Goal: Navigation & Orientation: Find specific page/section

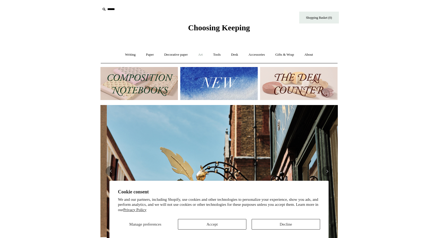
click at [200, 55] on link "Art +" at bounding box center [200, 55] width 14 height 14
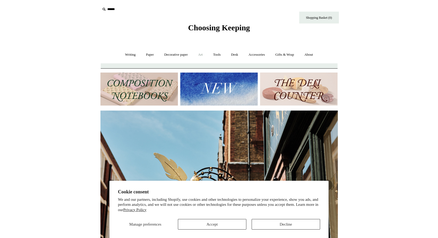
scroll to position [0, 237]
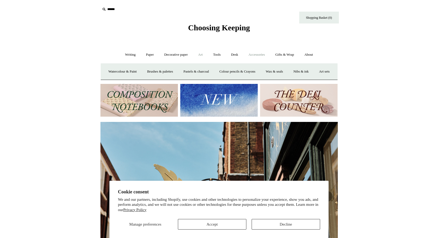
click at [253, 53] on link "Accessories +" at bounding box center [256, 55] width 26 height 14
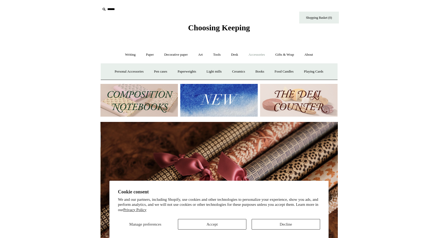
scroll to position [0, 474]
click at [222, 71] on link "Light mills" at bounding box center [213, 72] width 25 height 14
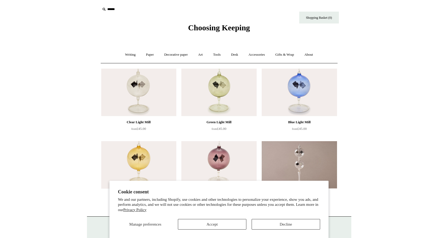
click at [134, 91] on img at bounding box center [138, 93] width 75 height 48
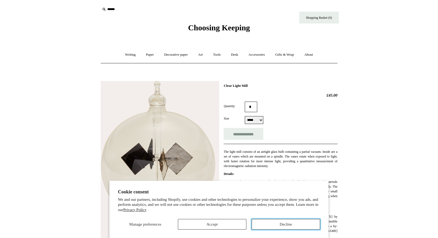
click at [278, 227] on button "Decline" at bounding box center [285, 224] width 68 height 11
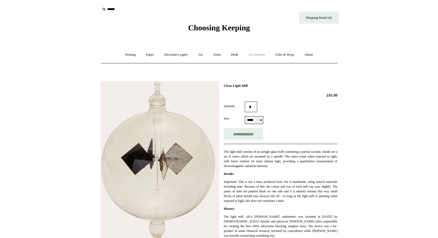
click at [253, 55] on link "Accessories +" at bounding box center [256, 55] width 26 height 14
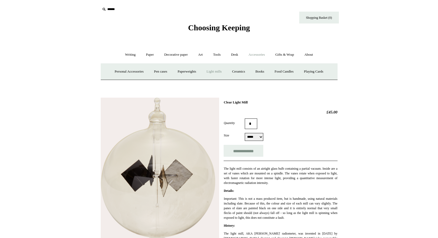
click at [213, 71] on link "Light mills" at bounding box center [213, 72] width 25 height 14
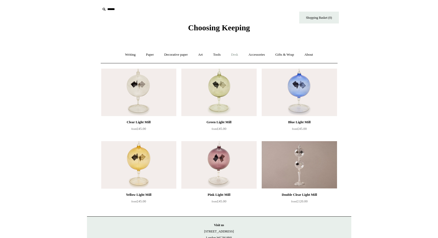
click at [235, 55] on link "Desk +" at bounding box center [234, 55] width 17 height 14
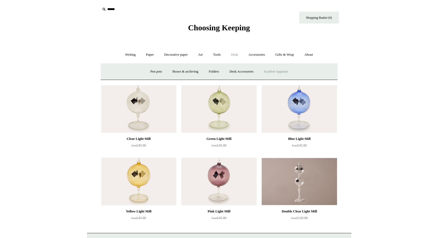
click at [273, 71] on link "Scanlon Apparati" at bounding box center [275, 72] width 33 height 14
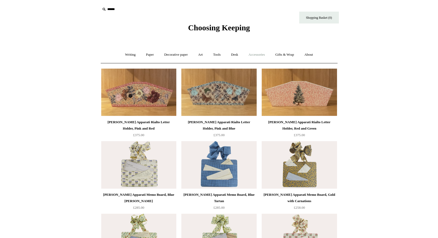
click at [259, 54] on link "Accessories +" at bounding box center [256, 55] width 26 height 14
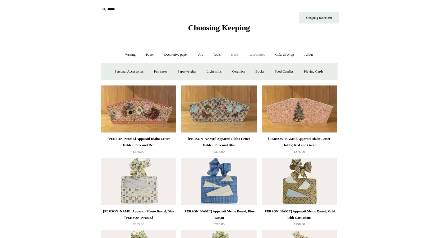
click at [238, 54] on link "Desk +" at bounding box center [234, 55] width 17 height 14
click at [259, 54] on link "Accessories +" at bounding box center [256, 55] width 26 height 14
click at [240, 72] on link "Ceramics +" at bounding box center [238, 72] width 22 height 14
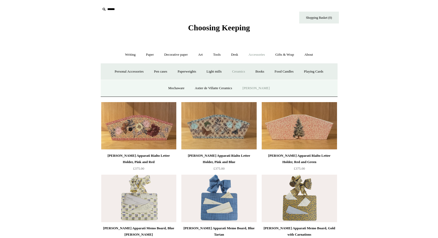
click at [250, 90] on link "[PERSON_NAME]" at bounding box center [255, 88] width 37 height 14
click at [184, 88] on link "Mochaware" at bounding box center [176, 88] width 26 height 14
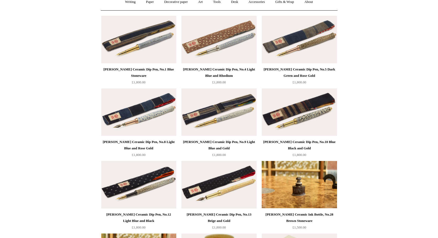
scroll to position [106, 0]
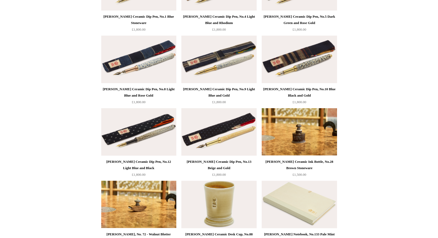
click at [290, 141] on img at bounding box center [298, 132] width 75 height 48
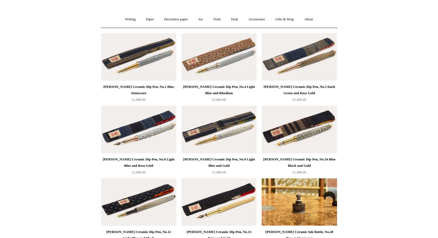
scroll to position [0, 0]
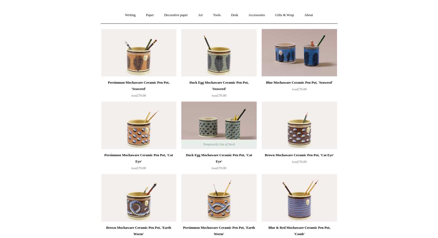
scroll to position [26, 0]
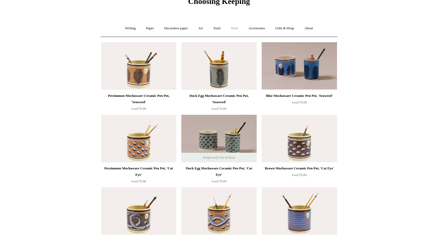
click at [234, 26] on link "Desk +" at bounding box center [234, 28] width 17 height 14
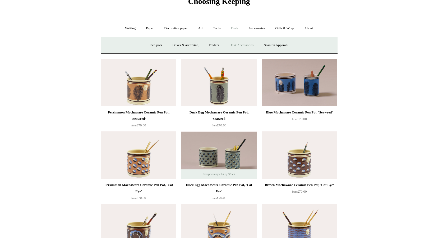
click at [243, 44] on link "Desk Accessories" at bounding box center [241, 45] width 34 height 14
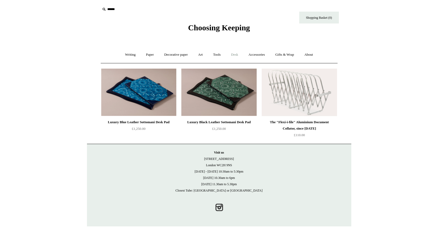
click at [237, 53] on link "Desk +" at bounding box center [234, 55] width 17 height 14
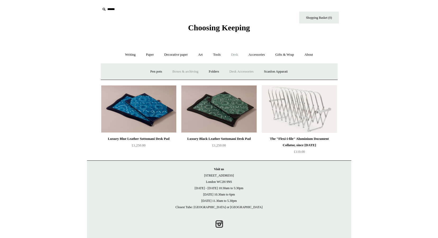
click at [184, 70] on link "Boxes & archiving" at bounding box center [184, 72] width 35 height 14
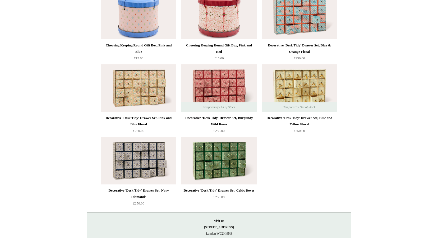
scroll to position [739, 0]
